Goal: Task Accomplishment & Management: Manage account settings

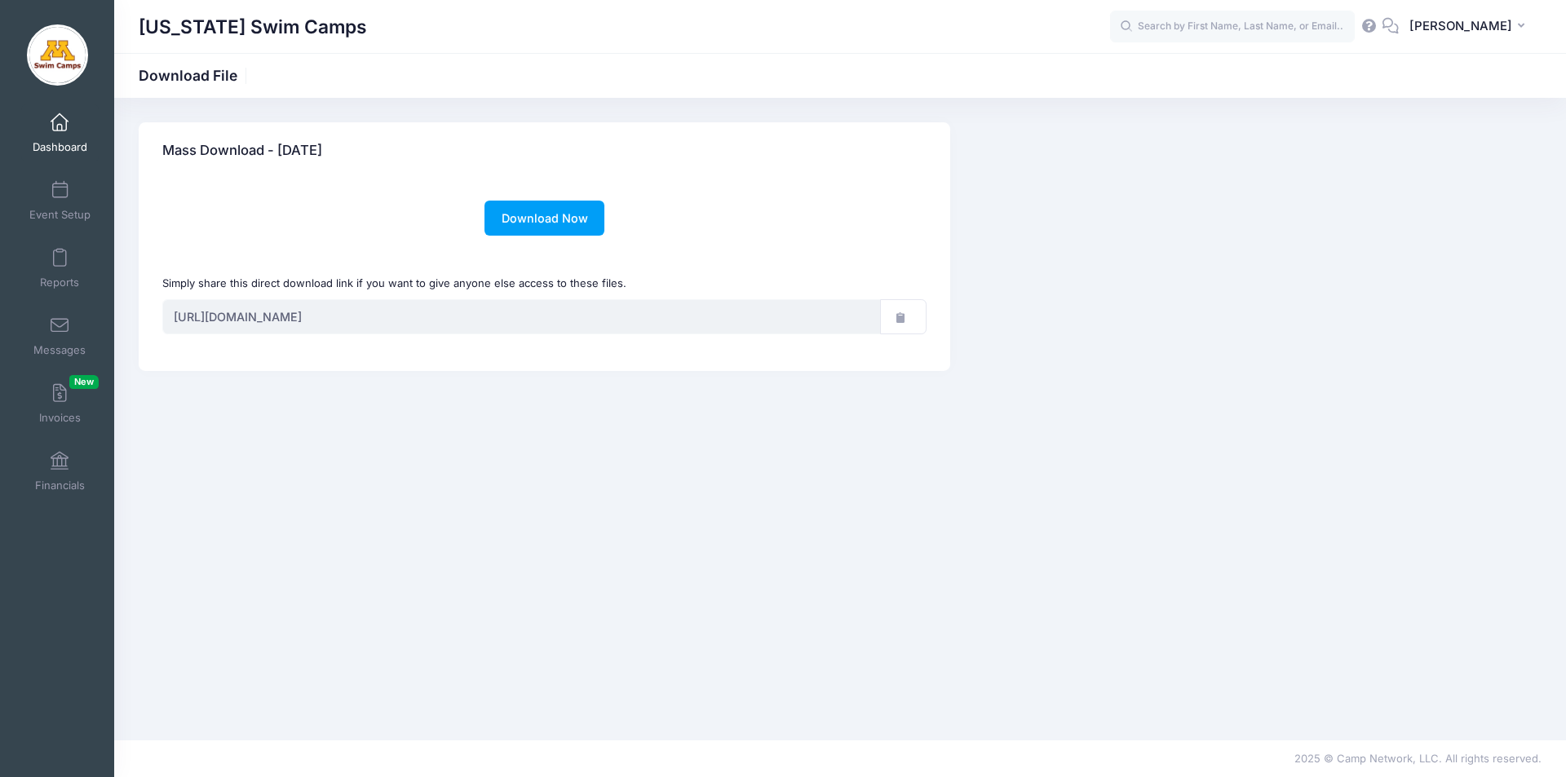
click at [60, 123] on span at bounding box center [60, 123] width 0 height 18
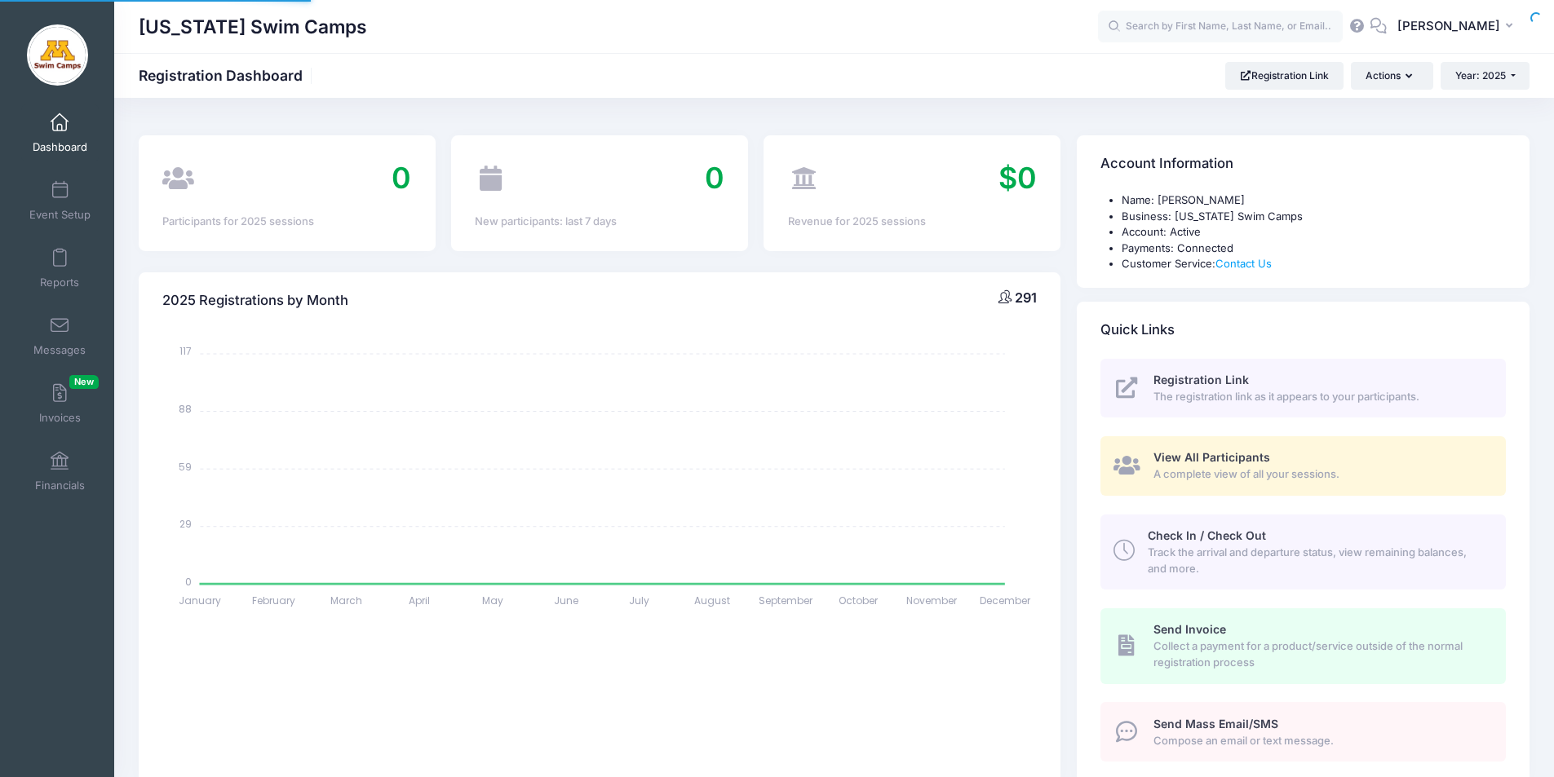
select select
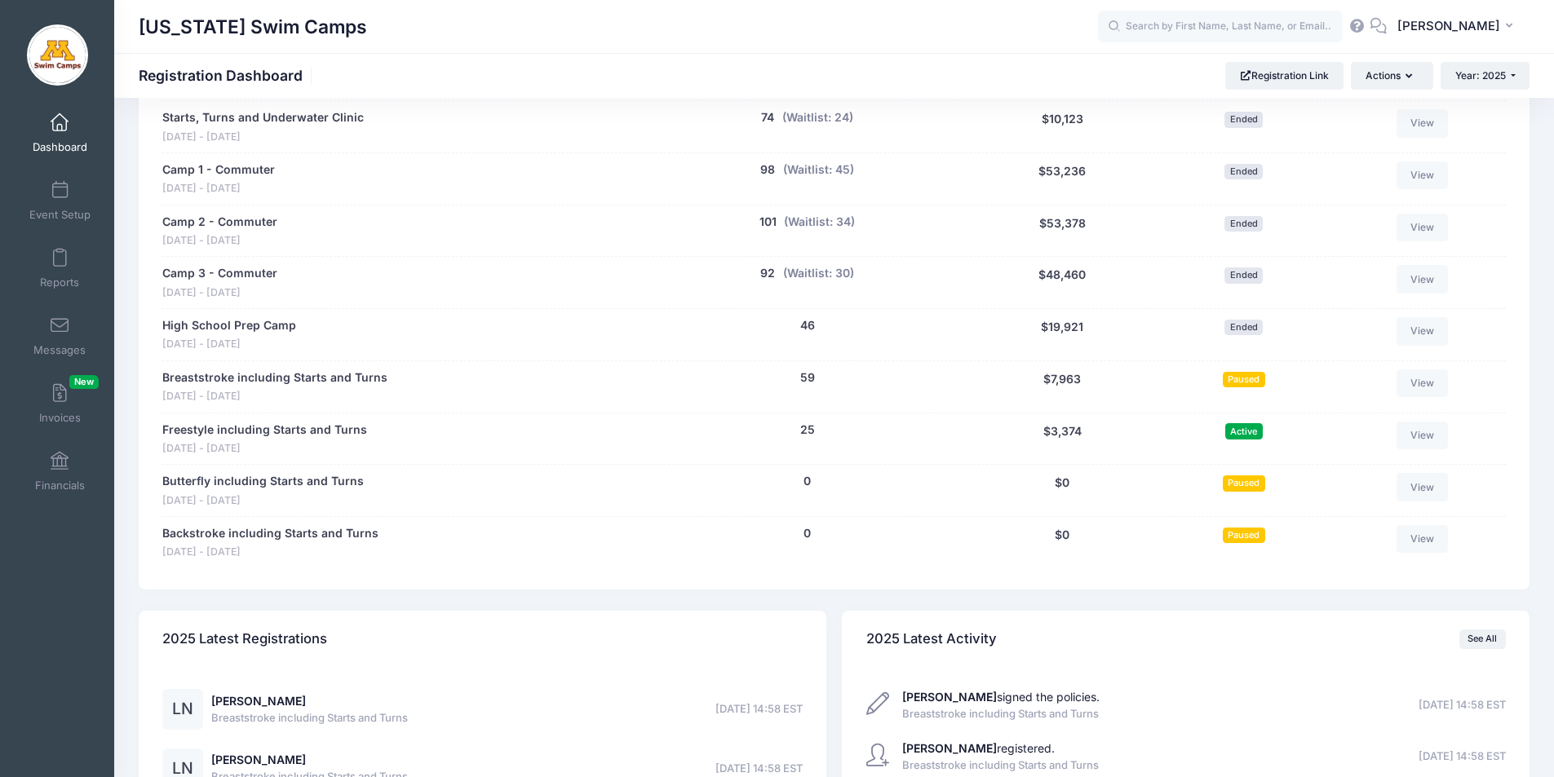
scroll to position [828, 0]
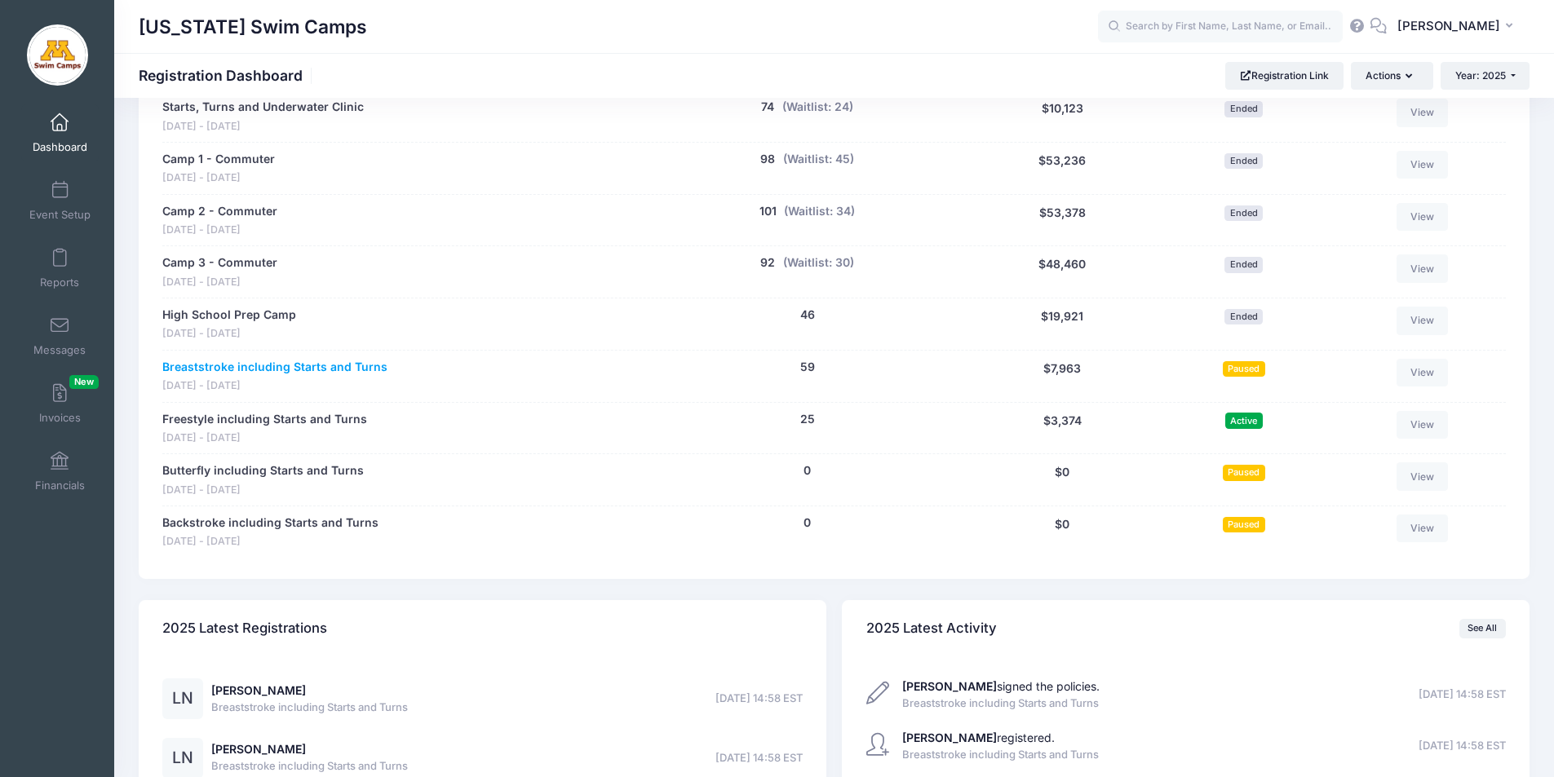
click at [268, 364] on link "Breaststroke including Starts and Turns" at bounding box center [274, 367] width 225 height 17
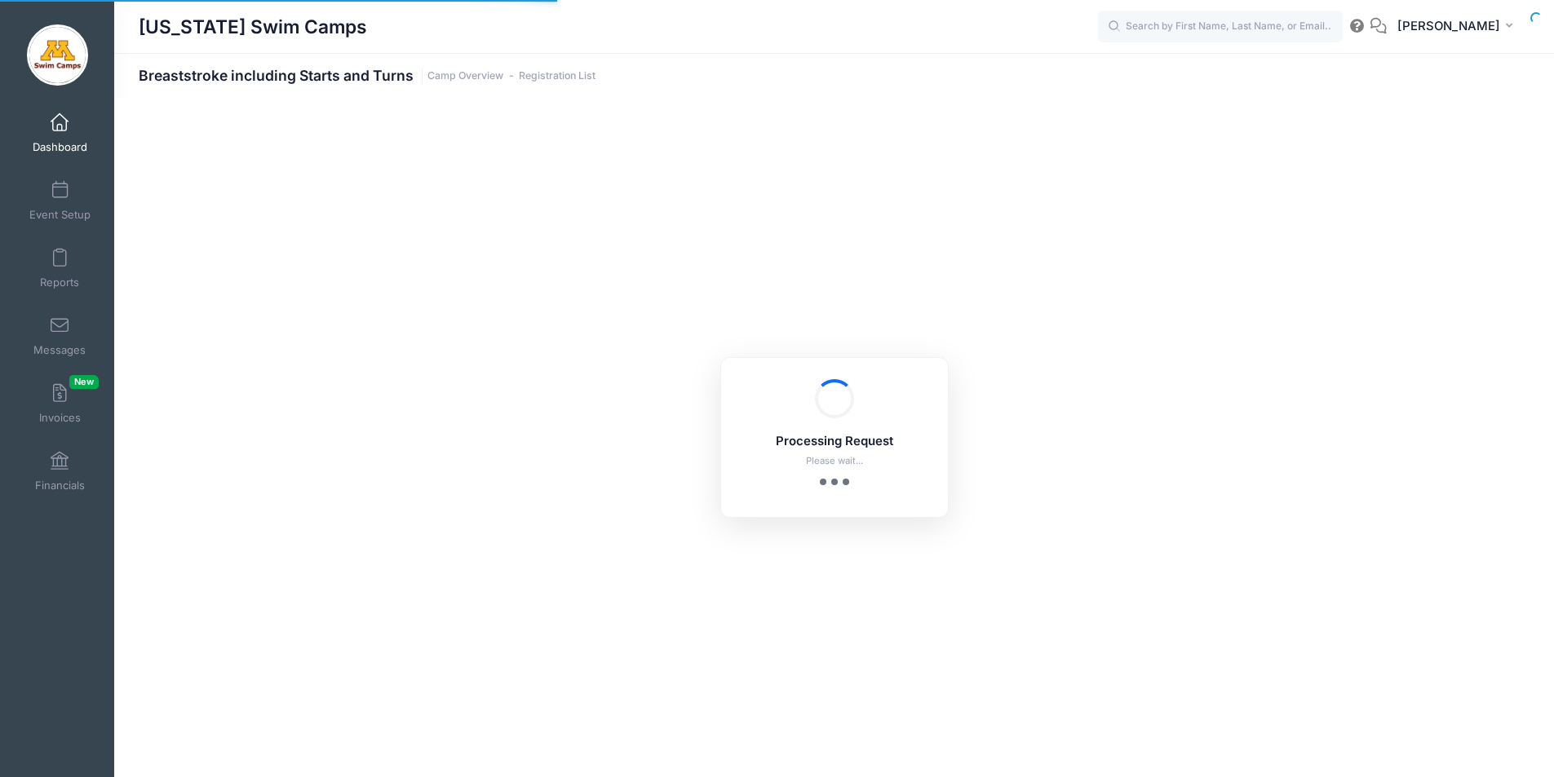
select select "10"
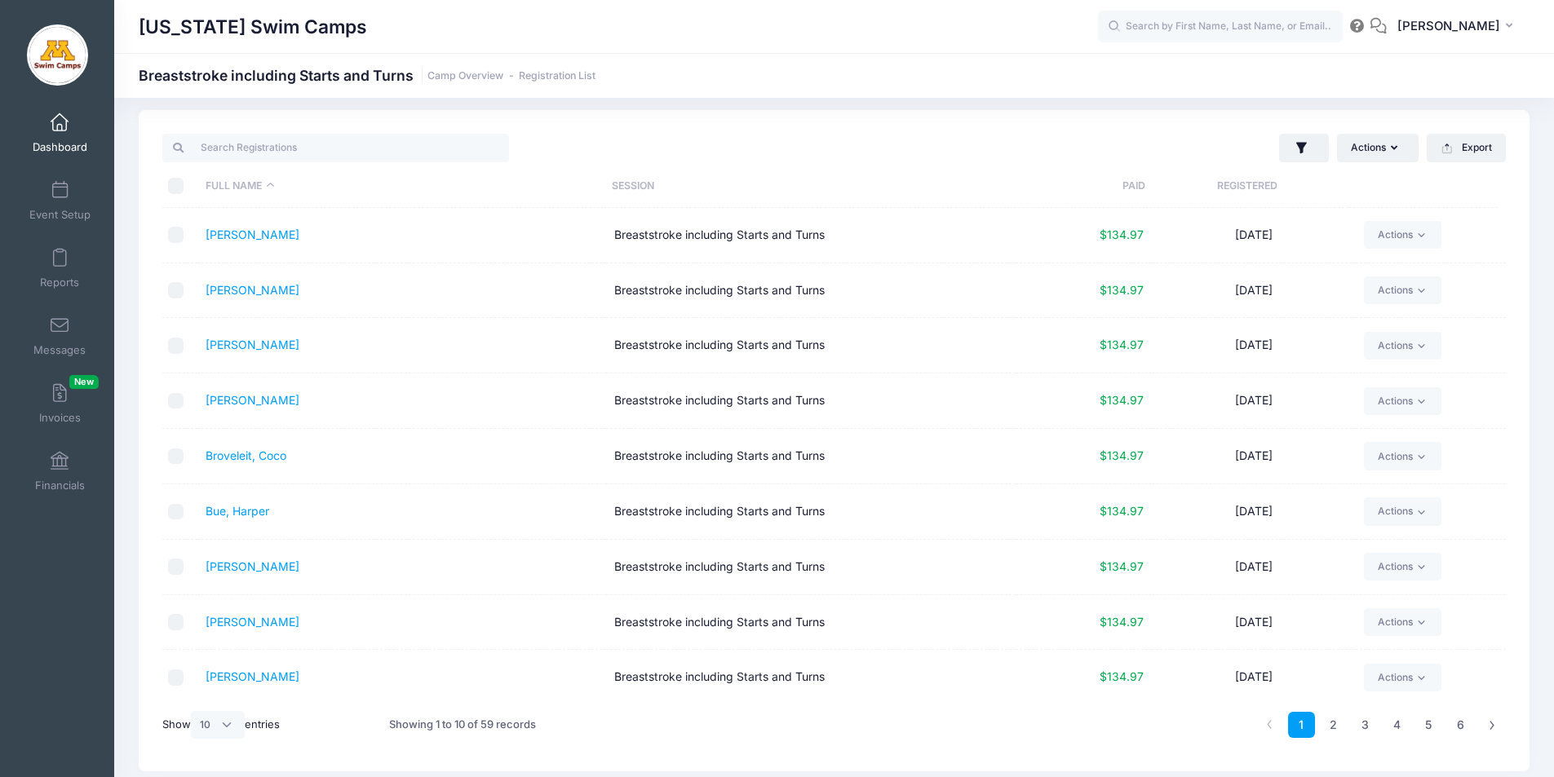
scroll to position [69, 0]
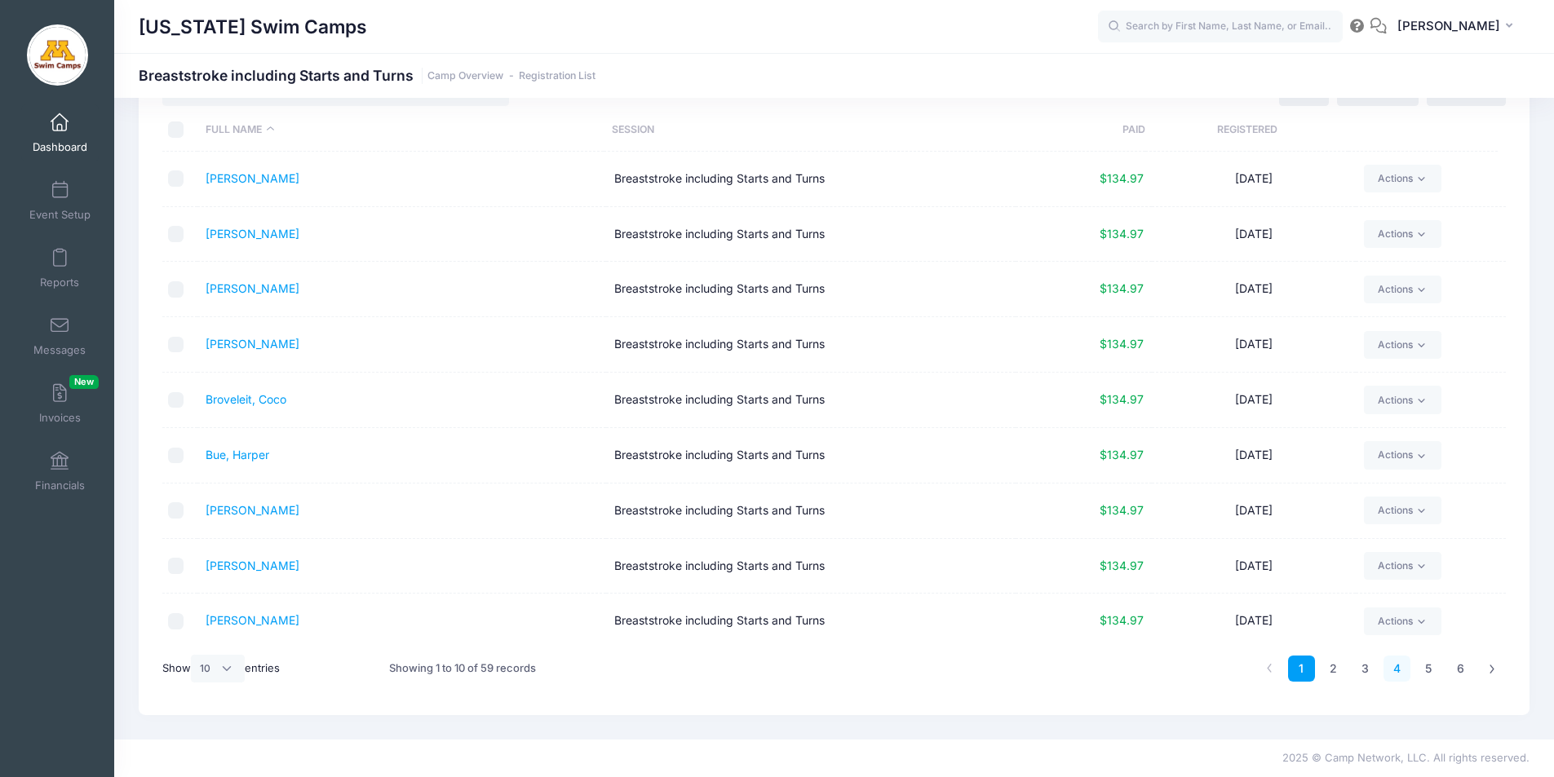
click at [1394, 668] on link "4" at bounding box center [1396, 669] width 27 height 27
click at [1425, 667] on link "5" at bounding box center [1428, 669] width 27 height 27
click at [1456, 668] on link "6" at bounding box center [1460, 669] width 27 height 27
click at [228, 453] on link "Stinson, Lily" at bounding box center [253, 455] width 94 height 14
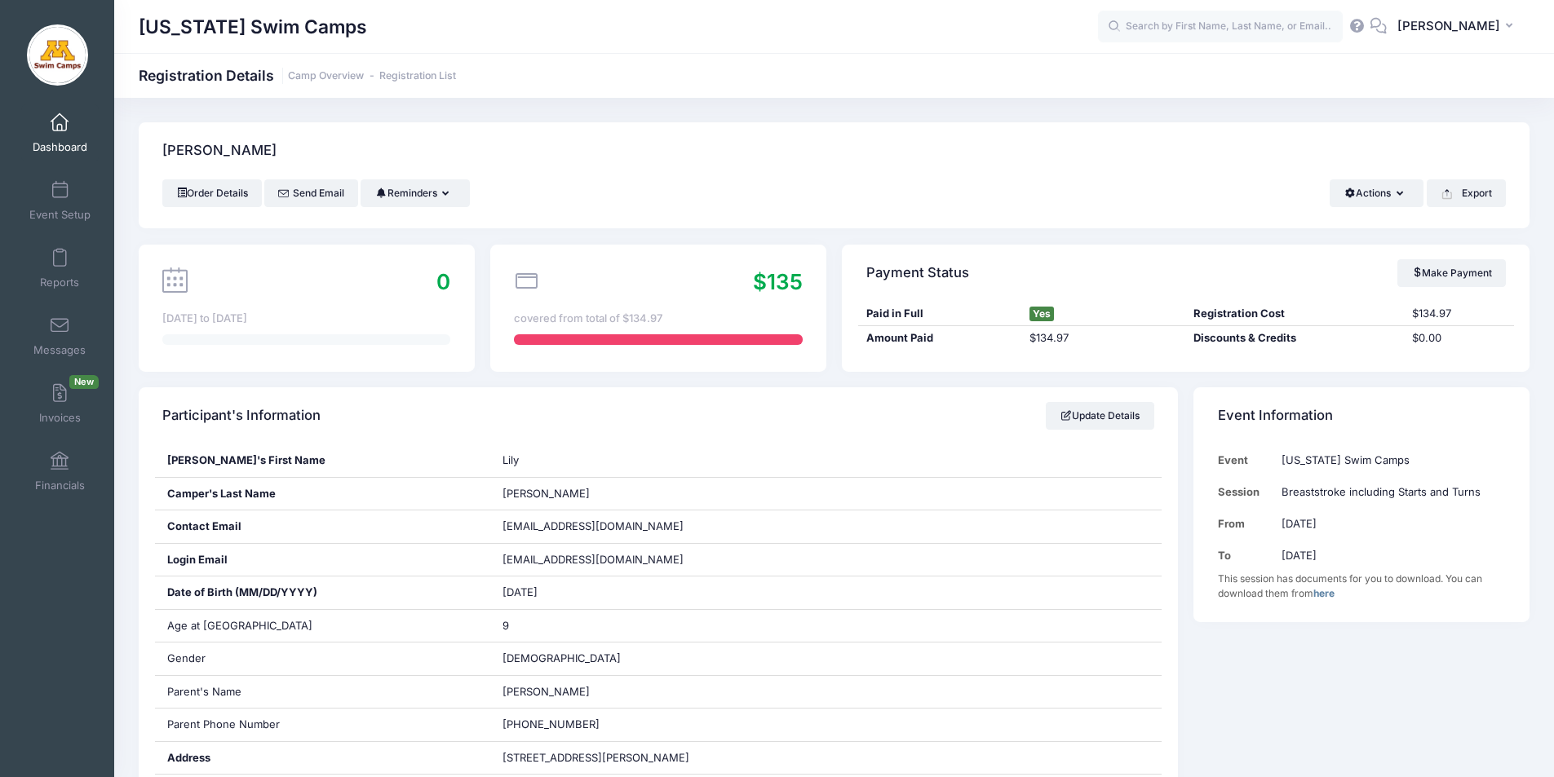
click at [1553, 170] on html "Processing Request Please wait... Processing Request Please wait... Processing …" at bounding box center [777, 388] width 1554 height 777
click at [1382, 197] on button "Actions" at bounding box center [1376, 193] width 94 height 28
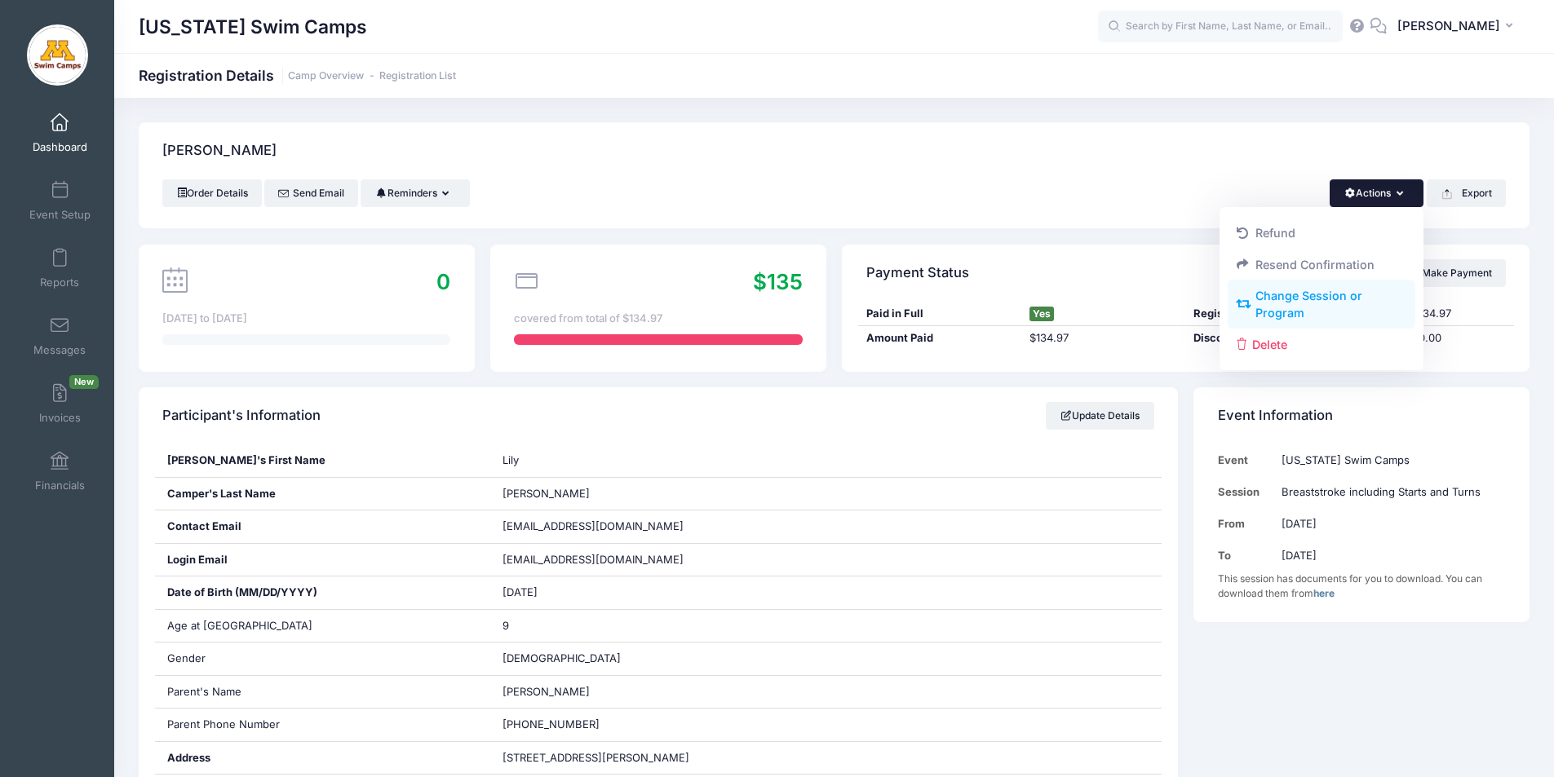
click at [1337, 306] on link "Change Session or Program" at bounding box center [1321, 305] width 188 height 49
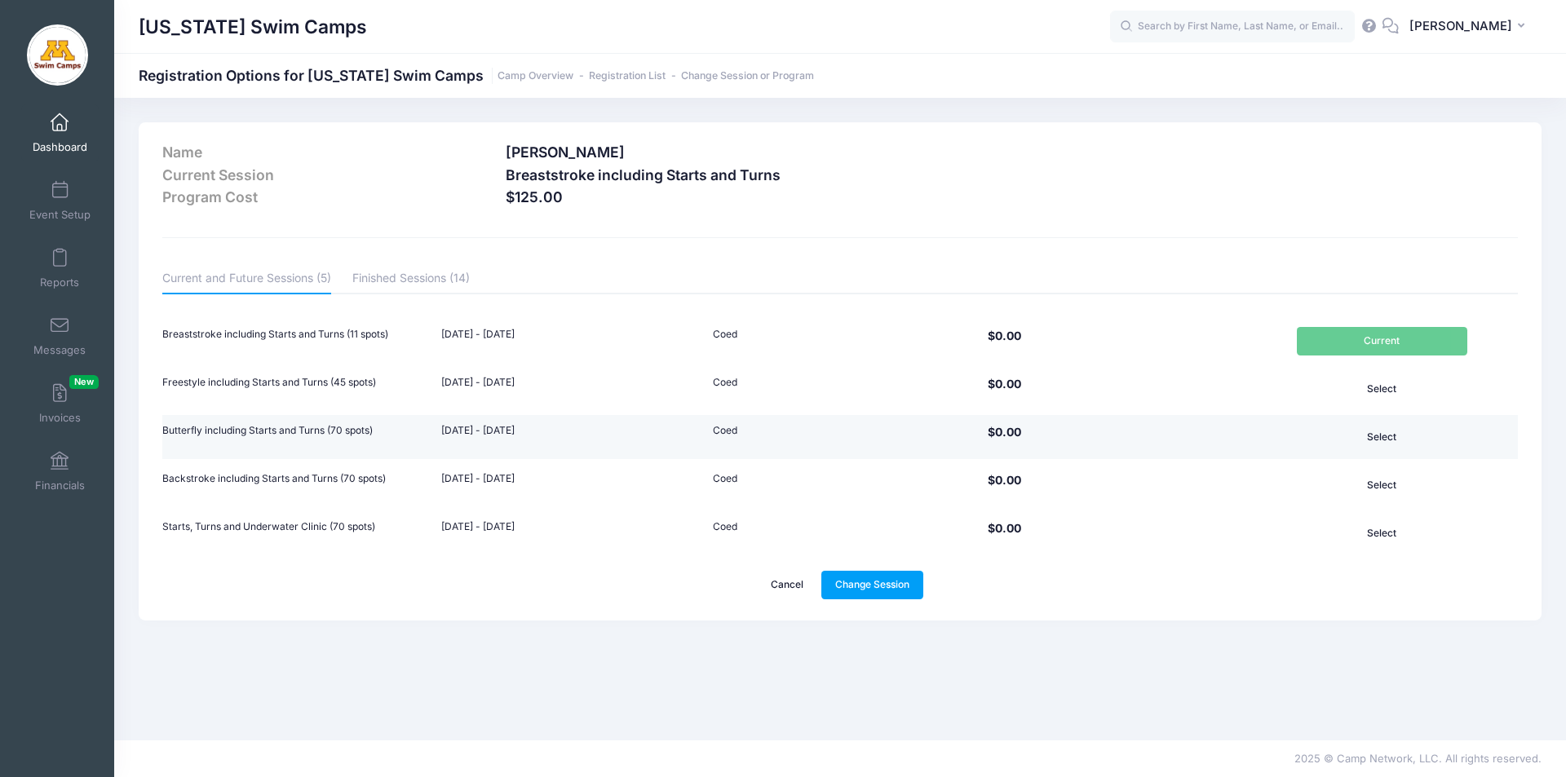
click at [1401, 431] on button "Select" at bounding box center [1382, 437] width 170 height 28
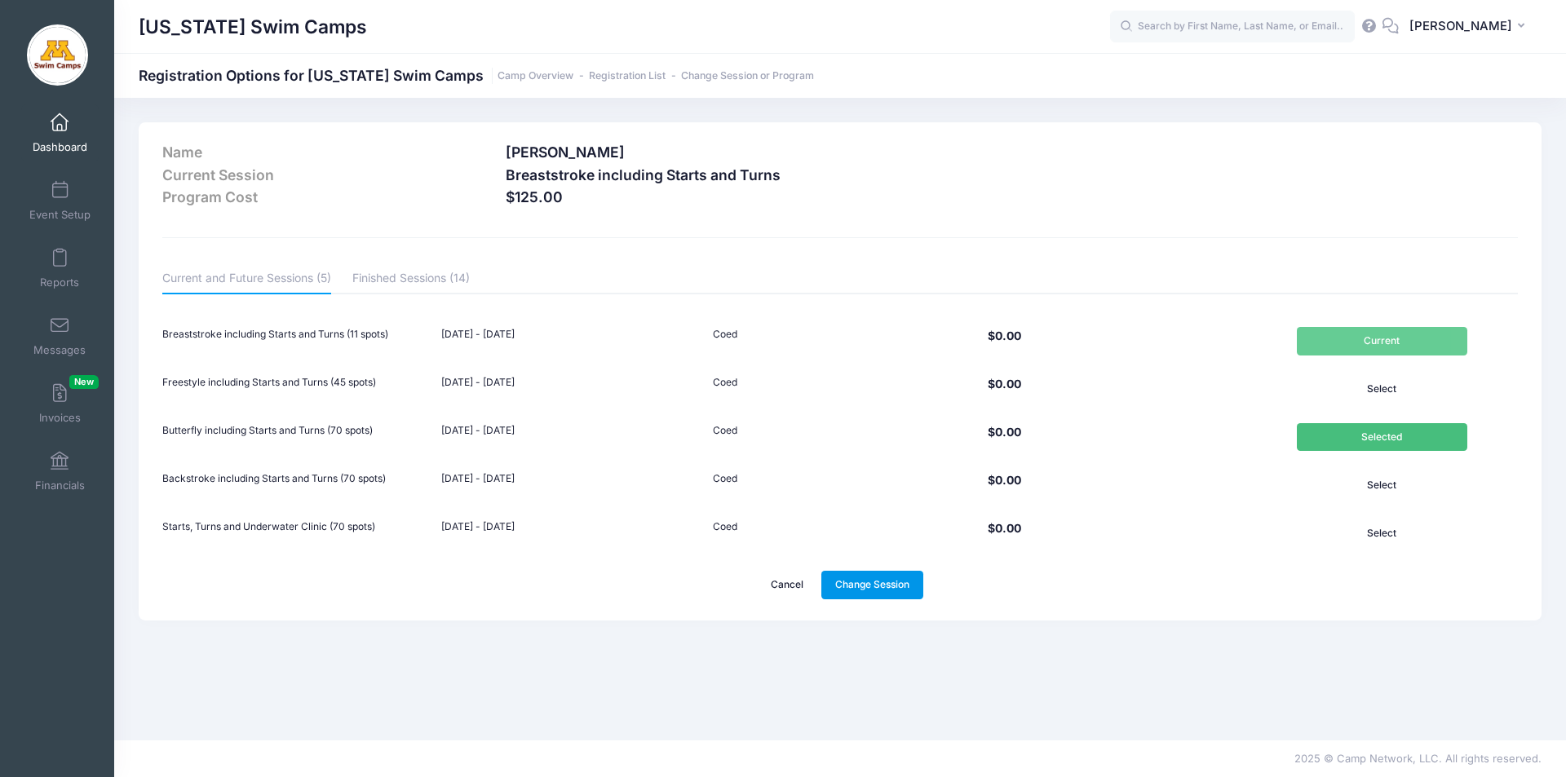
click at [877, 586] on link "Change Session" at bounding box center [872, 585] width 103 height 28
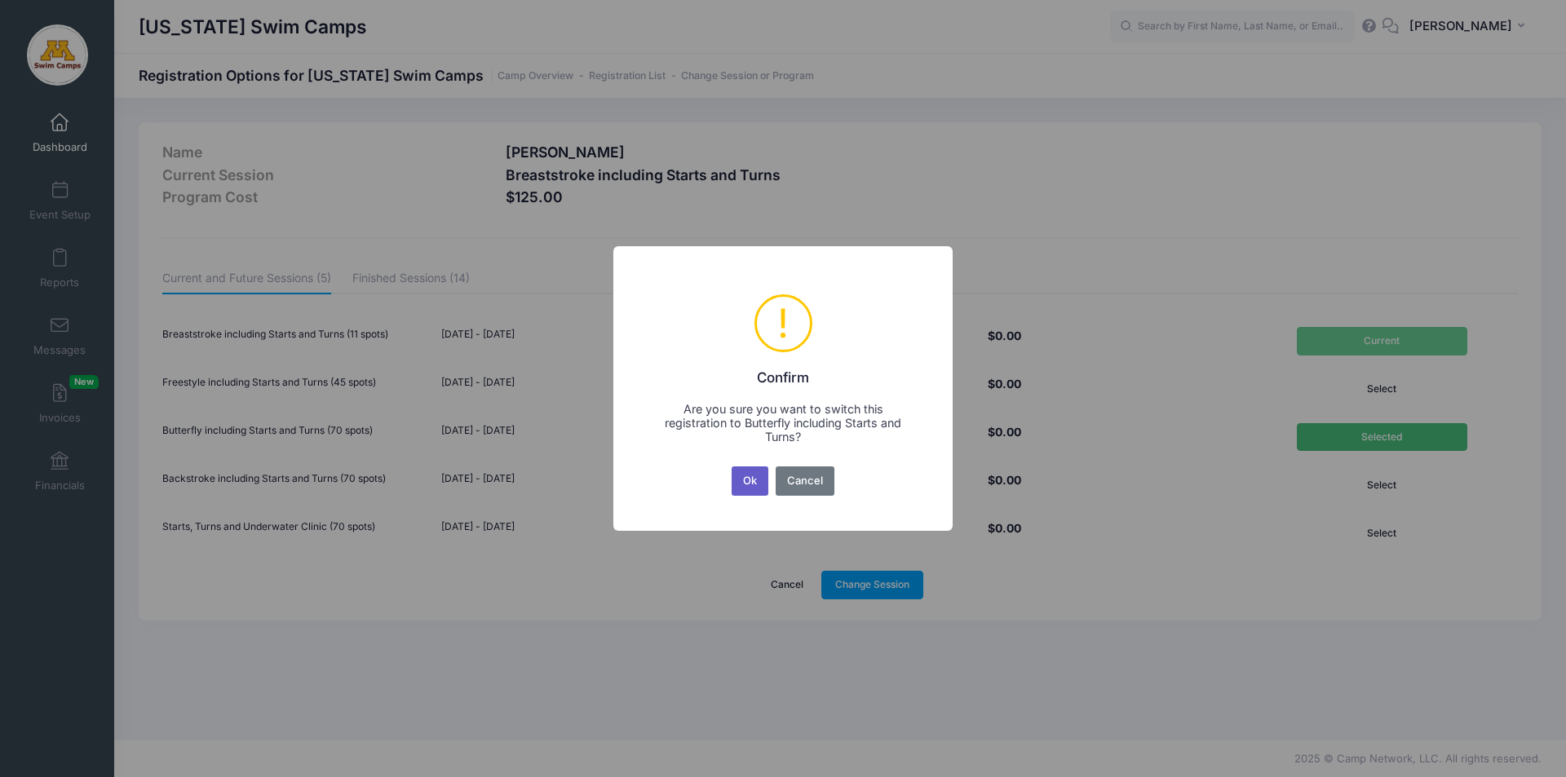
click at [756, 487] on button "Ok" at bounding box center [750, 480] width 38 height 29
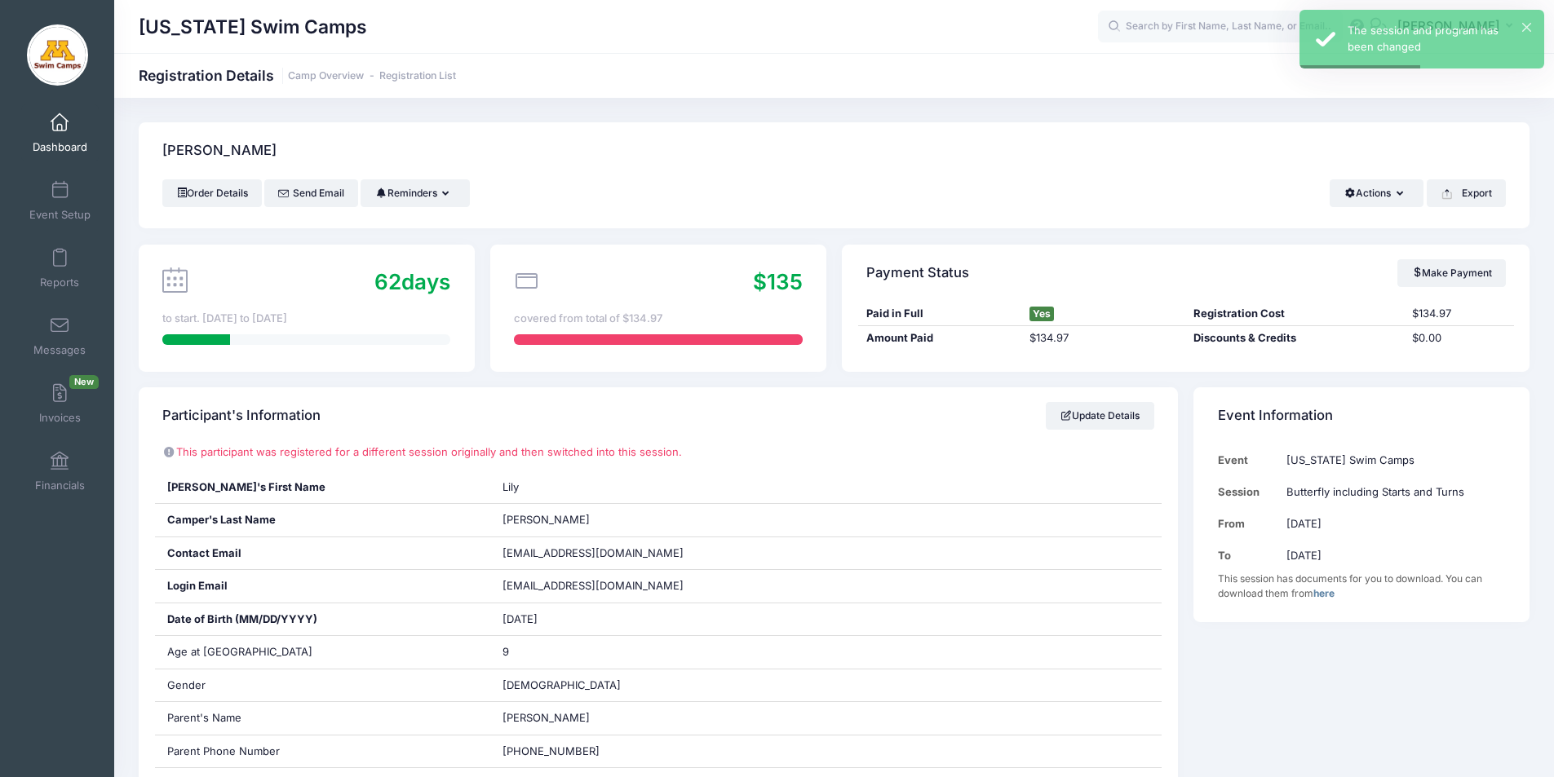
click at [60, 117] on span at bounding box center [60, 123] width 0 height 18
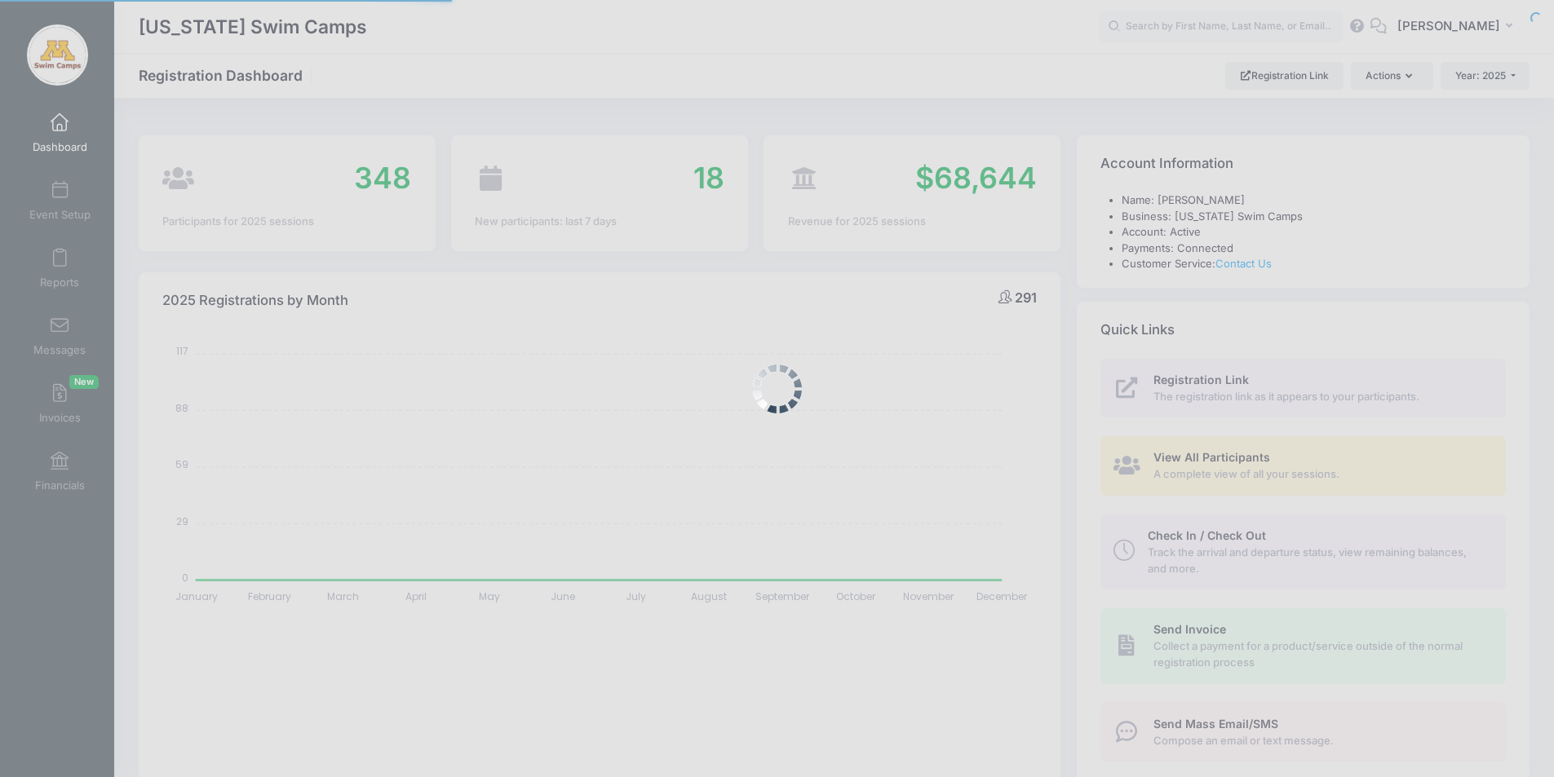
select select
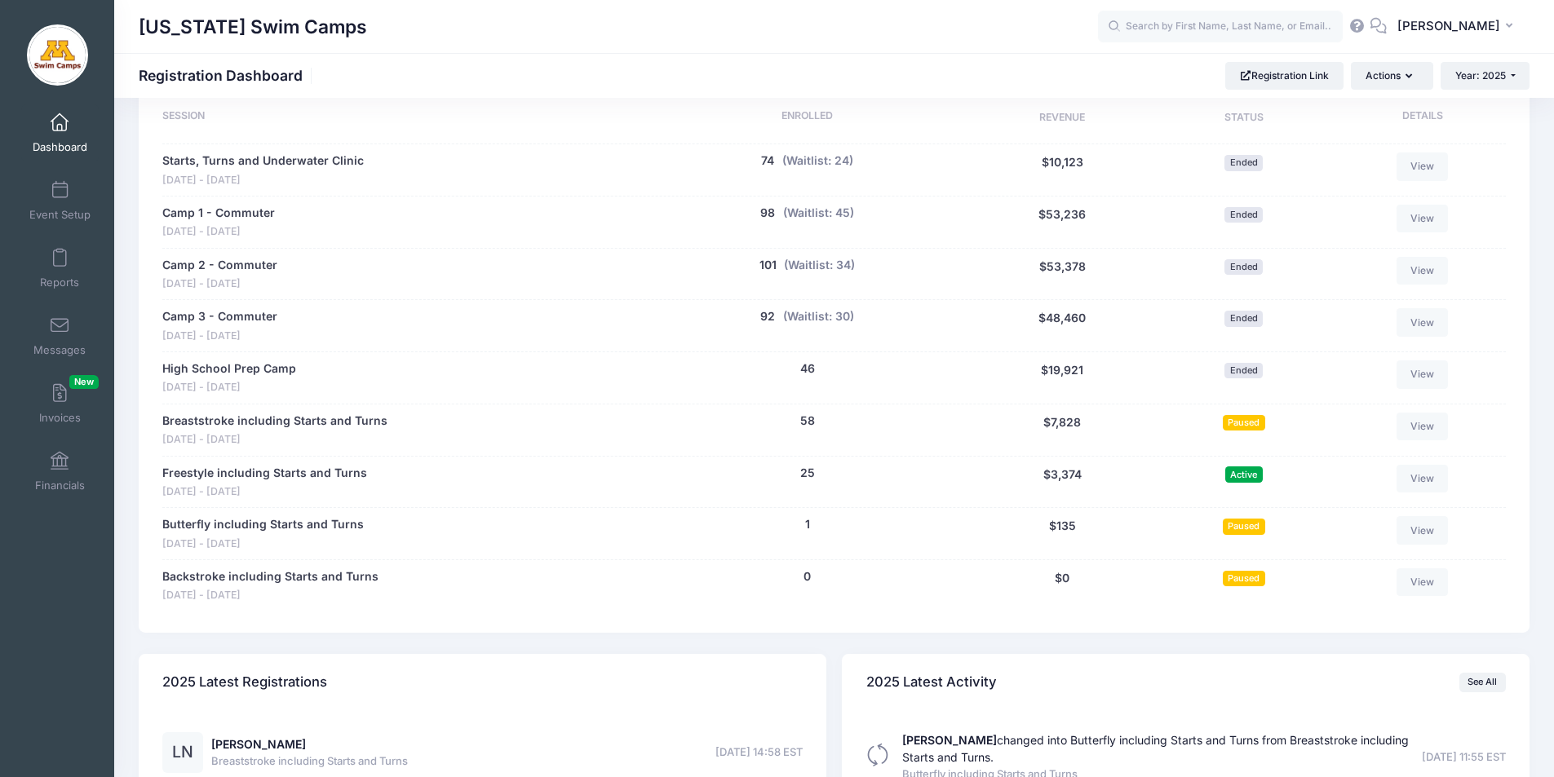
scroll to position [786, 0]
